Goal: Information Seeking & Learning: Learn about a topic

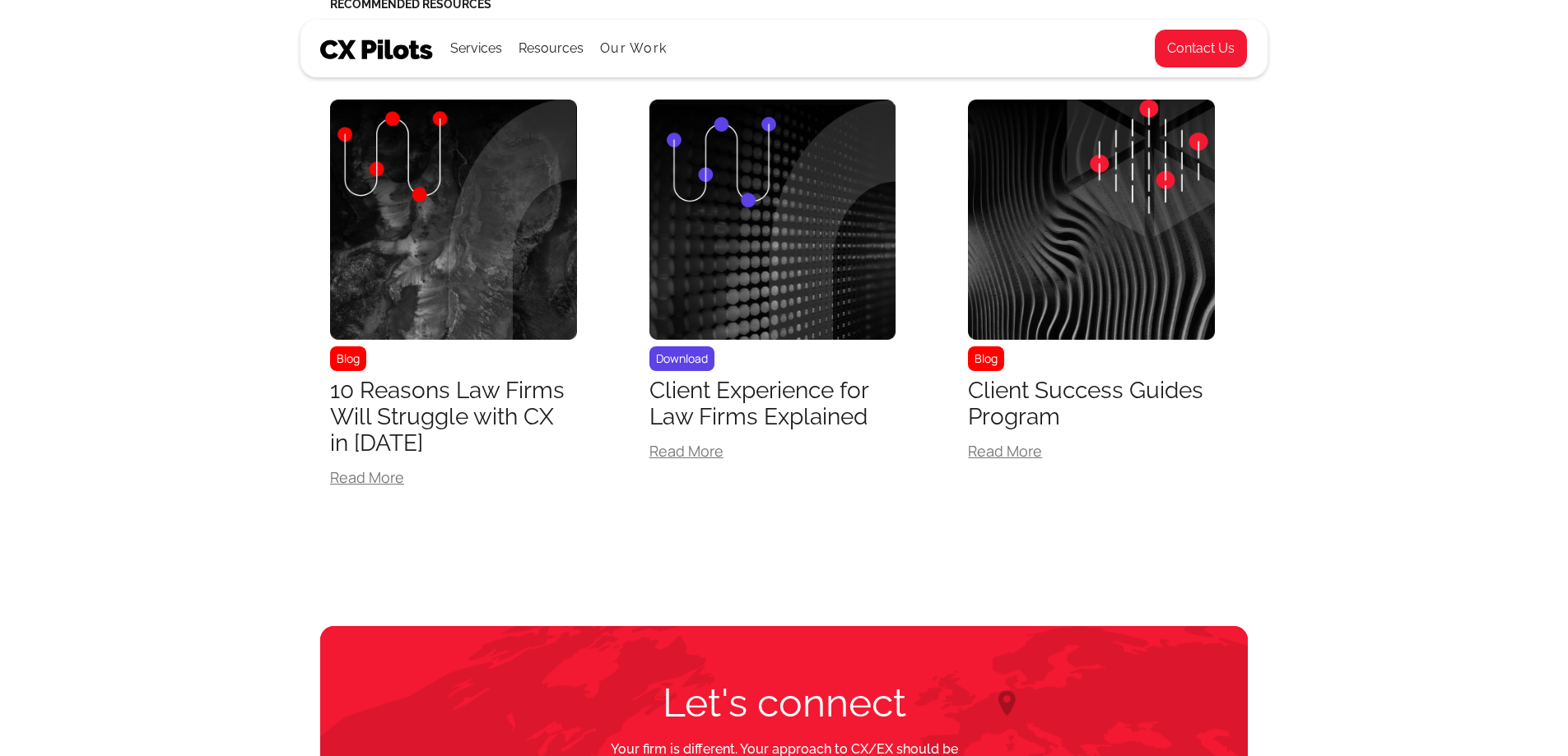
scroll to position [1525, 0]
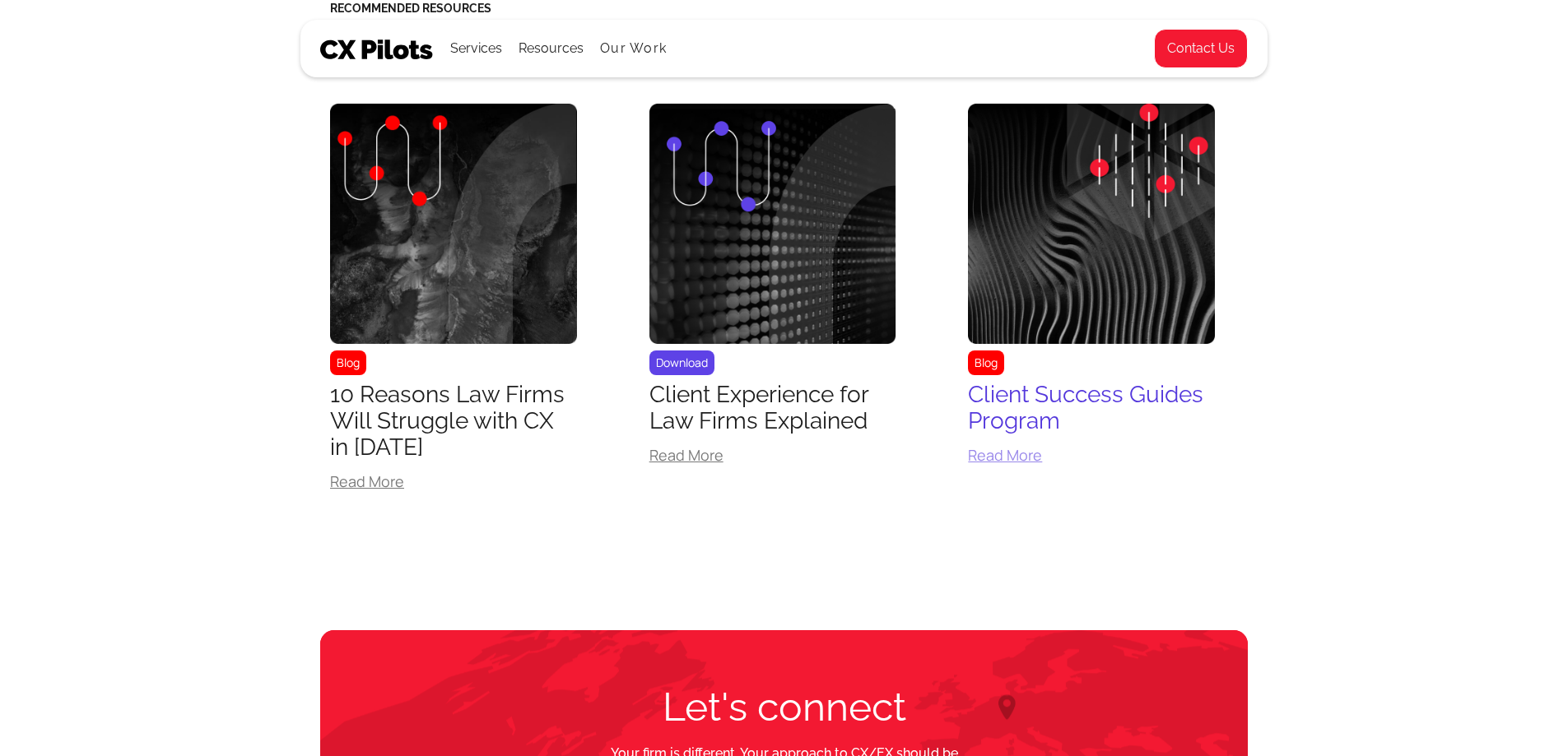
click at [1023, 456] on div "Read More" at bounding box center [1092, 455] width 247 height 15
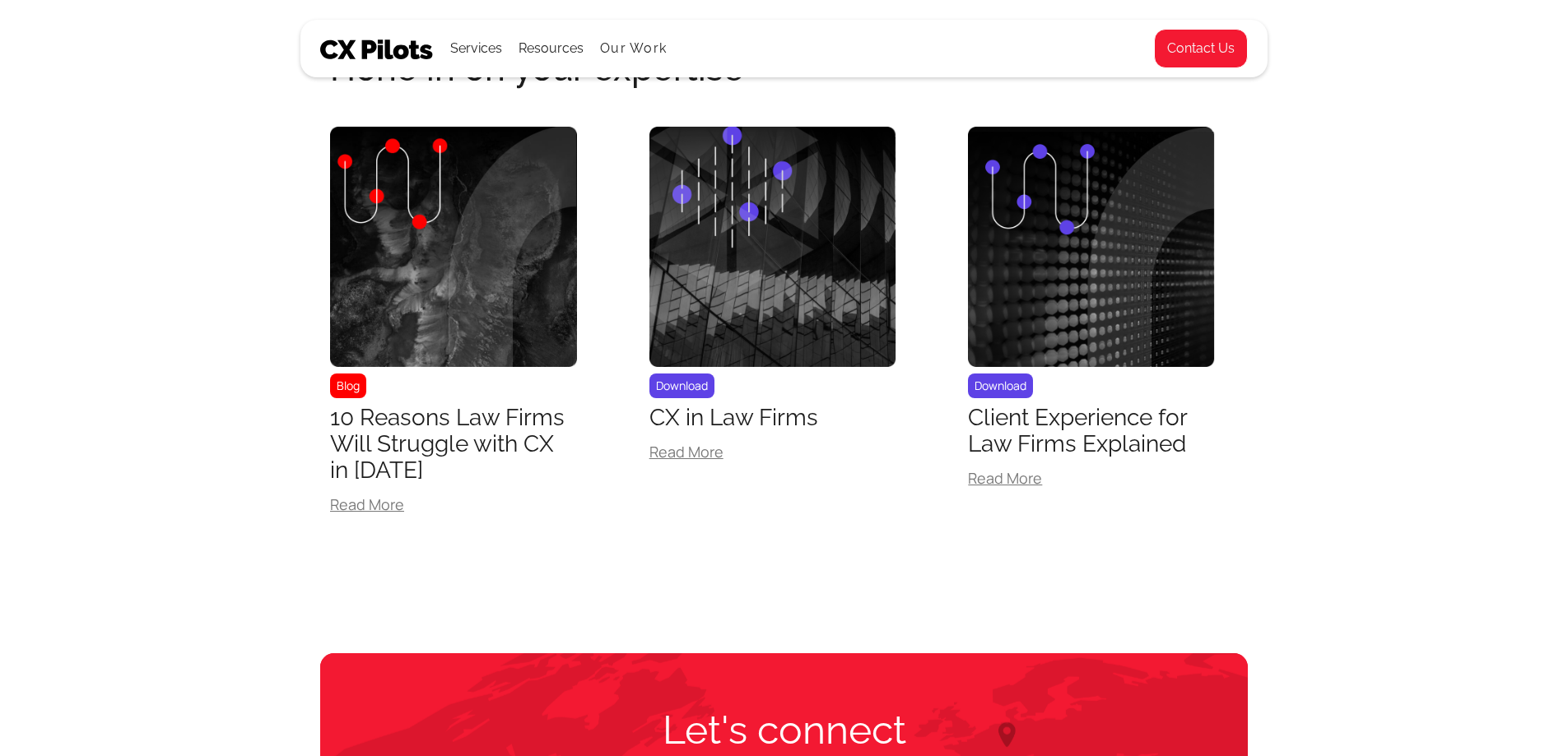
scroll to position [2372, 0]
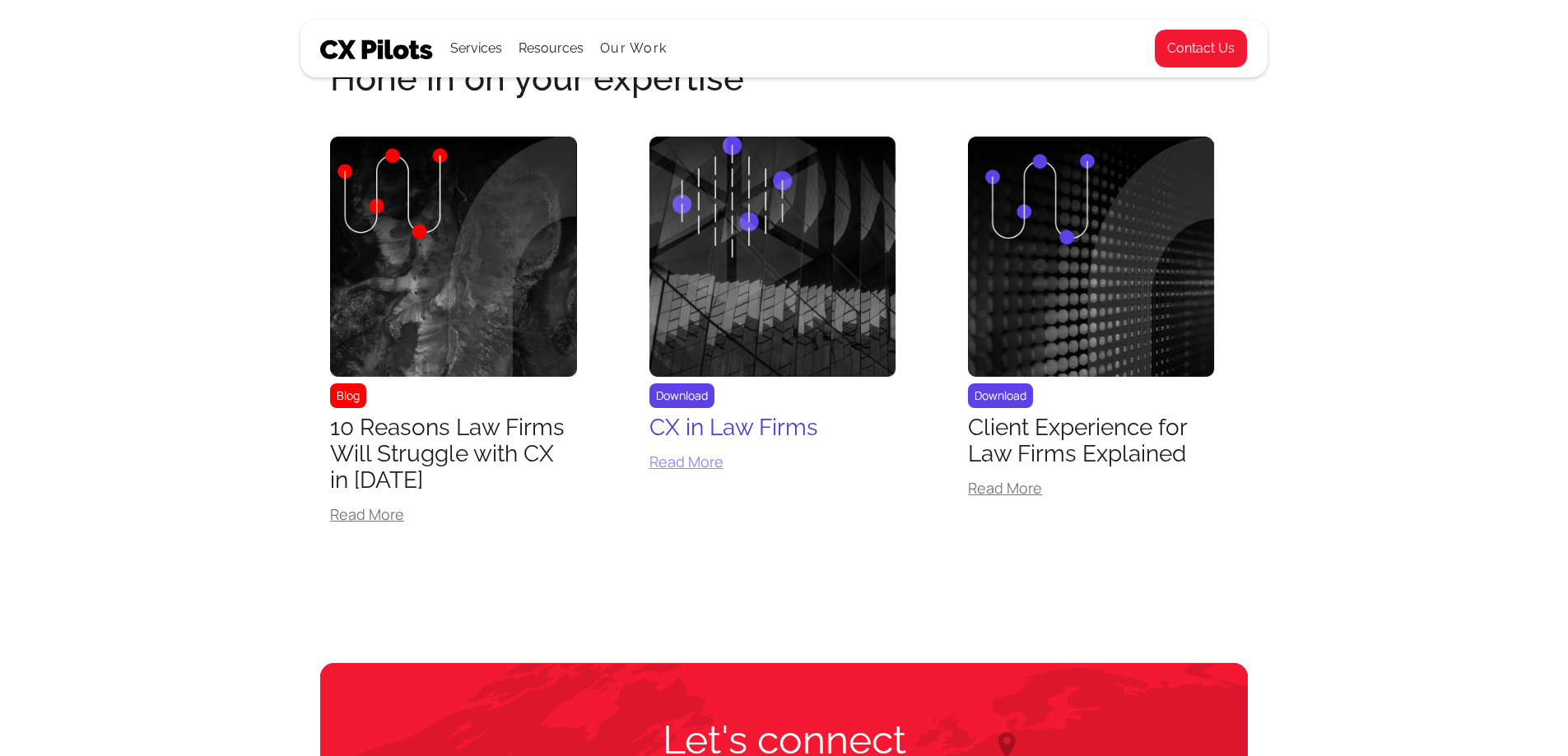
click at [687, 469] on div "Read More" at bounding box center [773, 462] width 247 height 15
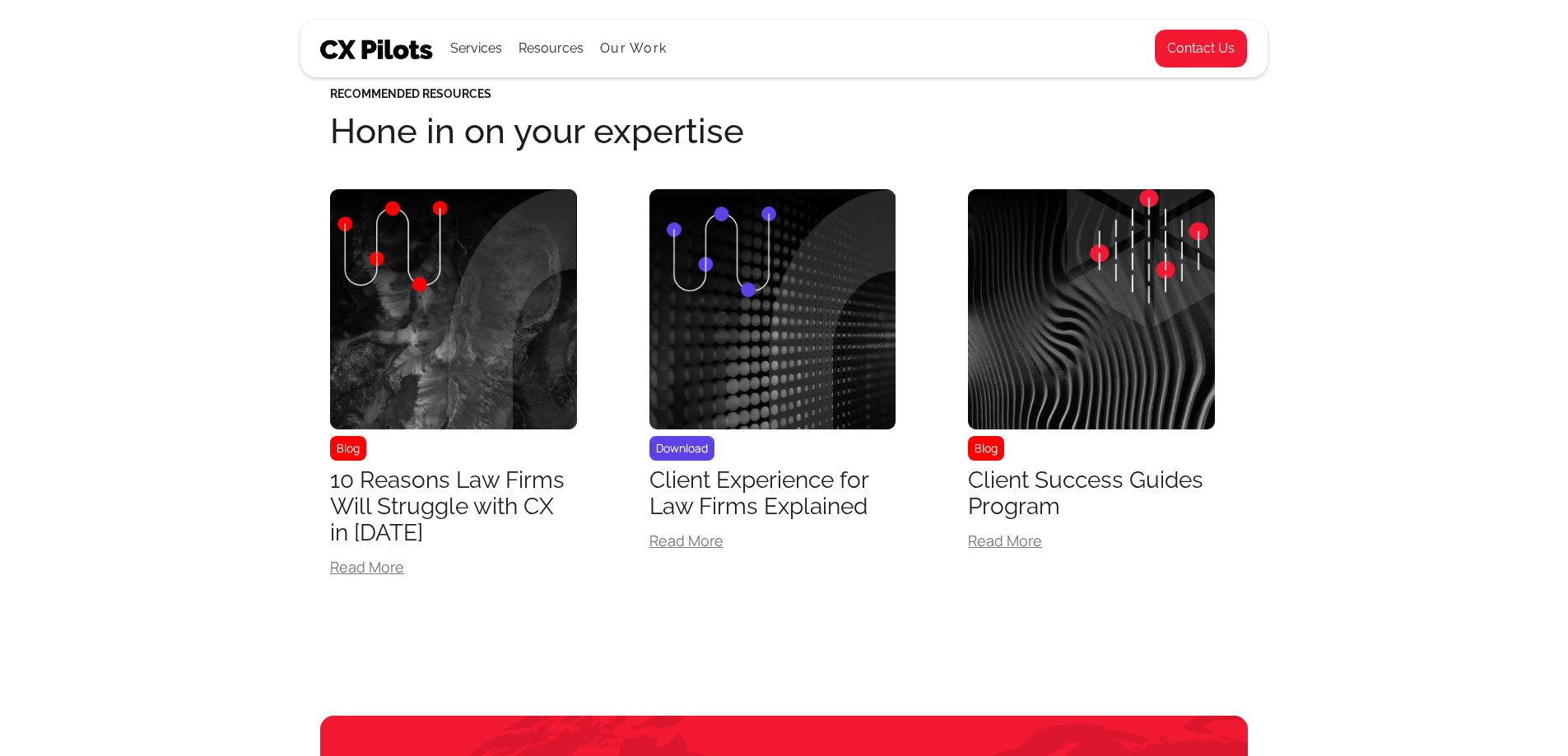
scroll to position [1427, 0]
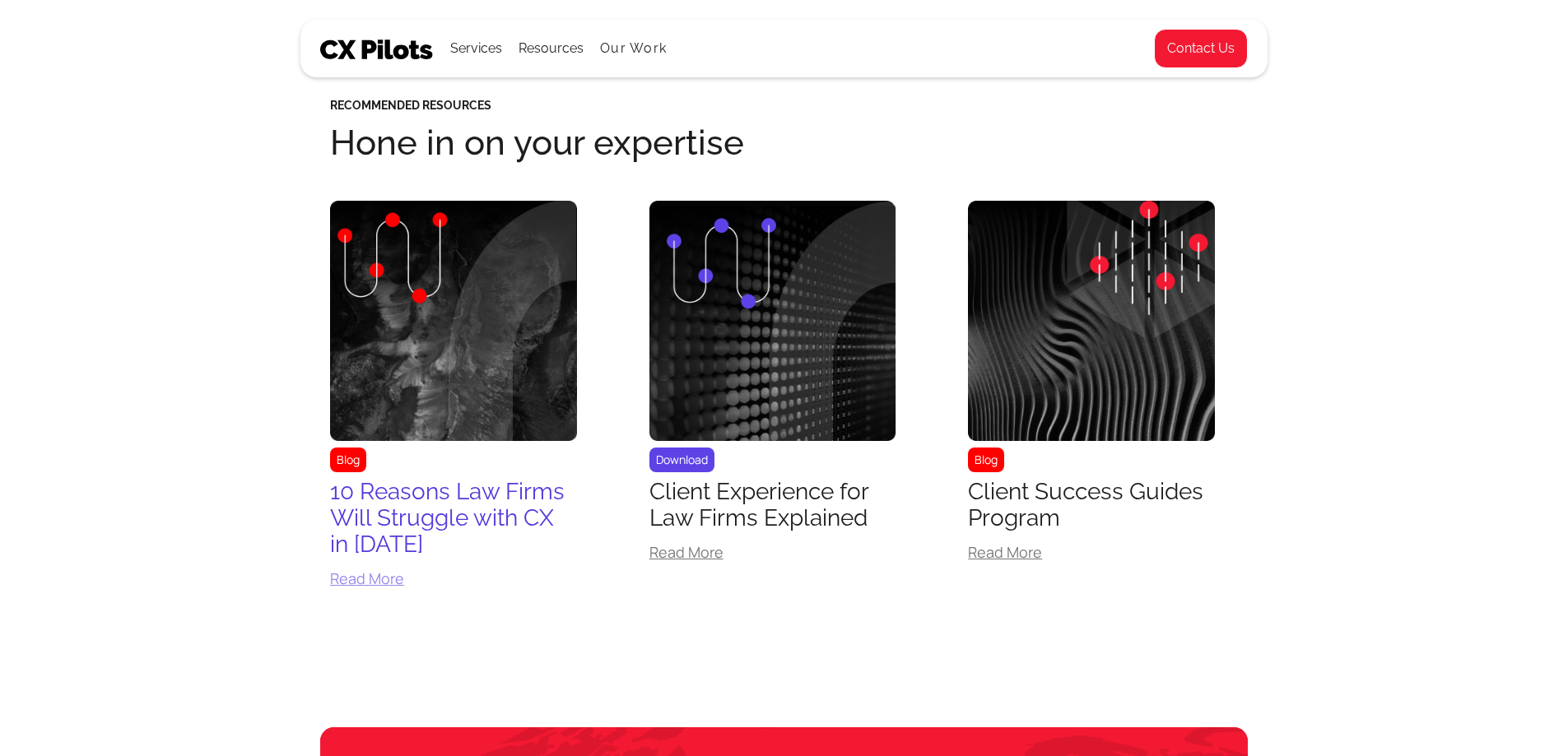
click at [353, 580] on div "Read More" at bounding box center [454, 579] width 247 height 15
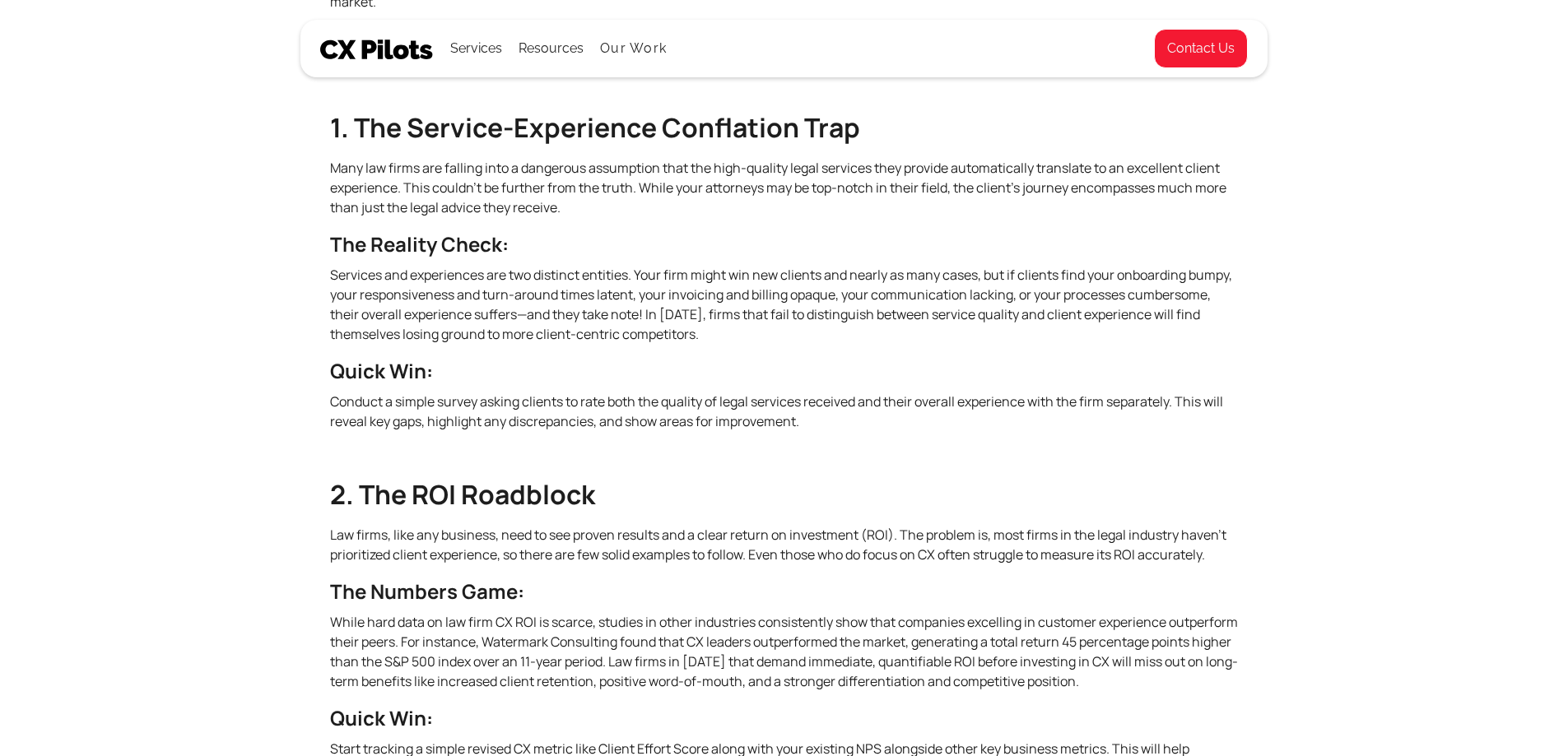
scroll to position [993, 0]
